Goal: Find specific page/section

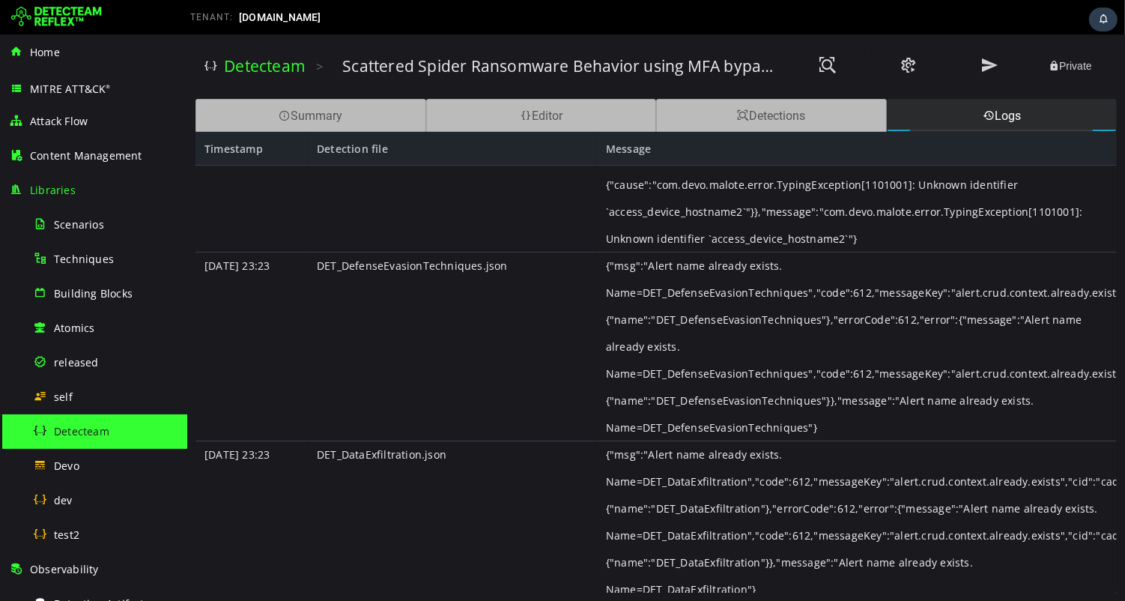
scroll to position [1180, 0]
click at [71, 17] on img at bounding box center [56, 17] width 91 height 24
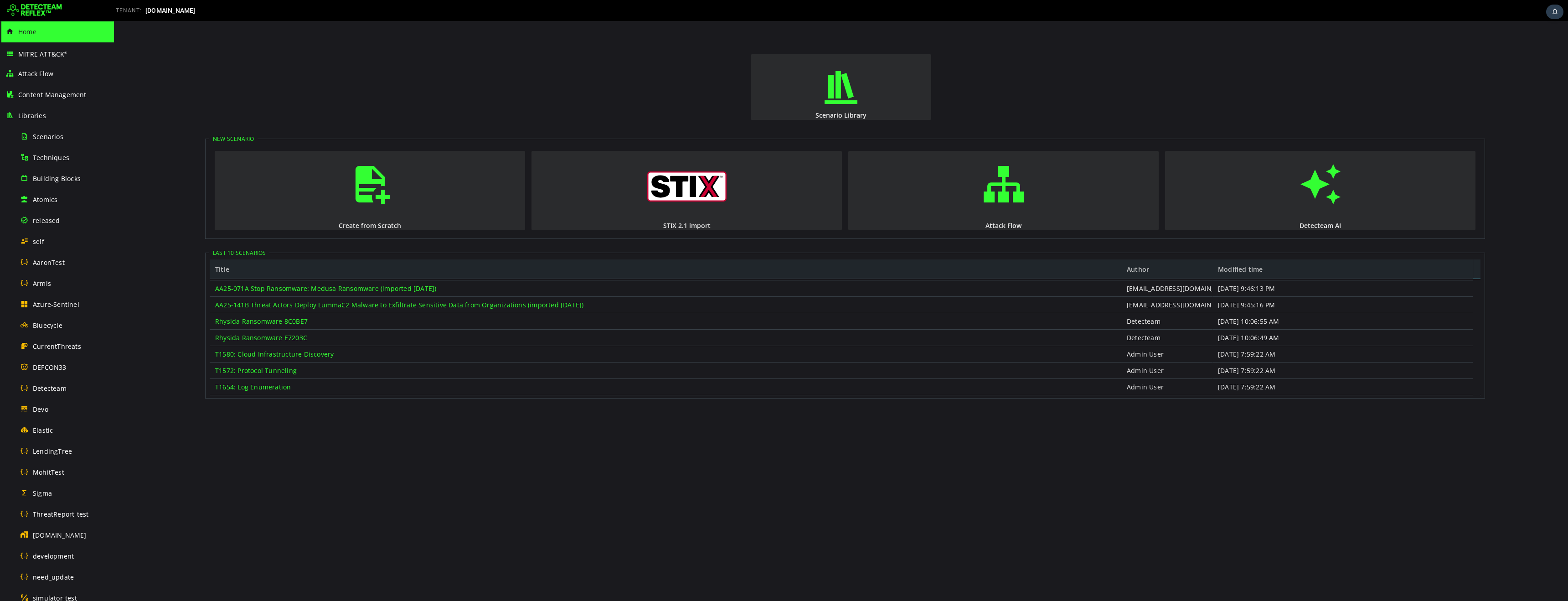
scroll to position [1, 0]
